Goal: Task Accomplishment & Management: Manage account settings

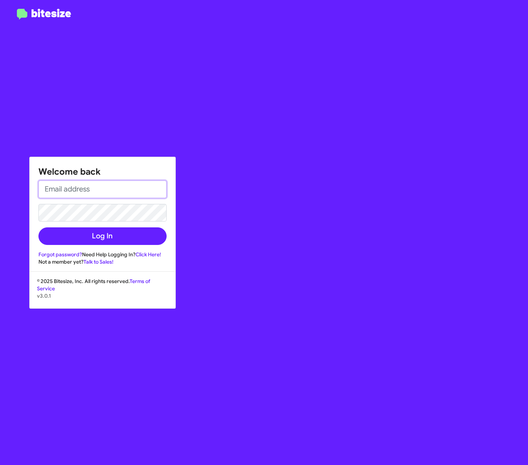
click at [119, 191] on input "email" at bounding box center [102, 189] width 128 height 18
type input "[EMAIL_ADDRESS][DOMAIN_NAME]"
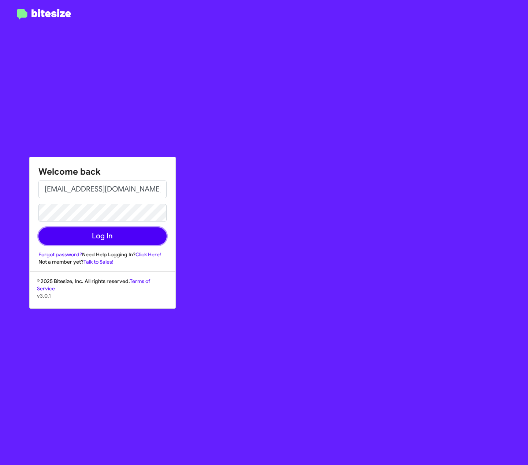
click at [139, 234] on button "Log In" at bounding box center [102, 236] width 128 height 18
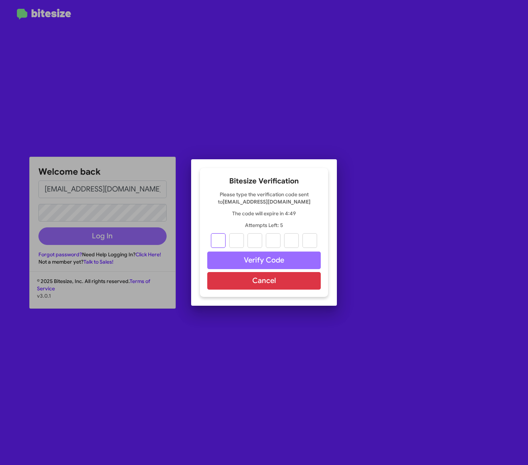
click at [220, 240] on input "text" at bounding box center [218, 240] width 15 height 15
type input "5"
type input "9"
type input "4"
type input "3"
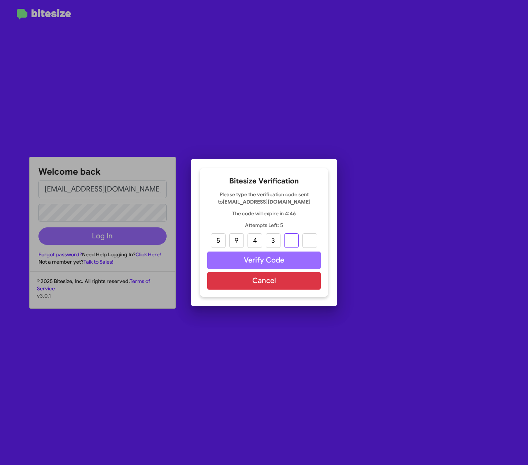
type input "2"
type input "5"
click at [229, 252] on button "Verify Code" at bounding box center [263, 260] width 113 height 18
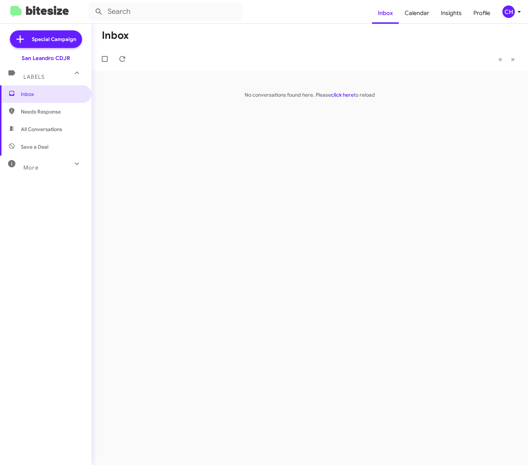
click at [231, 213] on div "Inbox « Previous » Next No conversations found here. Please click here to reload" at bounding box center [309, 244] width 436 height 441
click at [39, 93] on span "Inbox" at bounding box center [52, 93] width 62 height 7
